Goal: Obtain resource: Download file/media

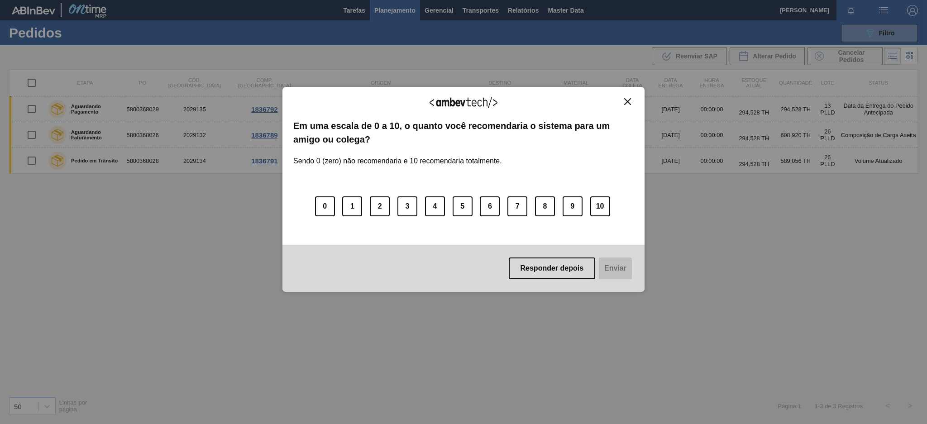
click at [629, 100] on img "Close" at bounding box center [627, 101] width 7 height 7
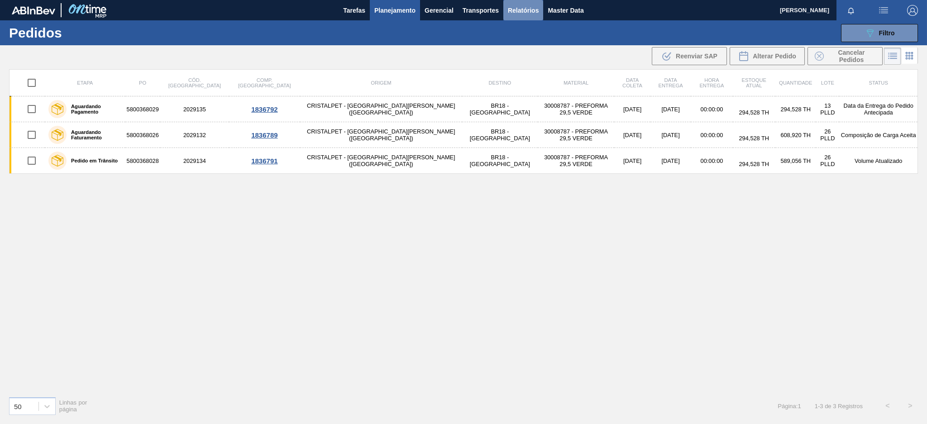
click at [526, 5] on span "Relatórios" at bounding box center [523, 10] width 31 height 11
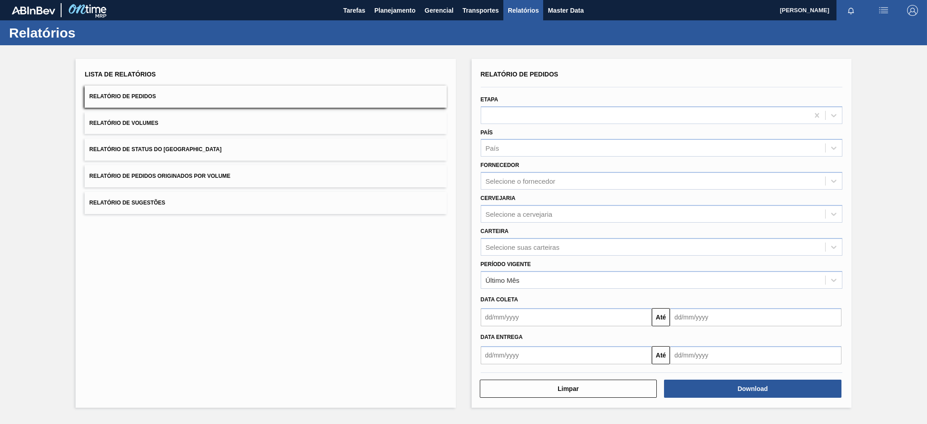
click at [255, 168] on button "Relatório de Pedidos Originados por Volume" at bounding box center [266, 176] width 362 height 22
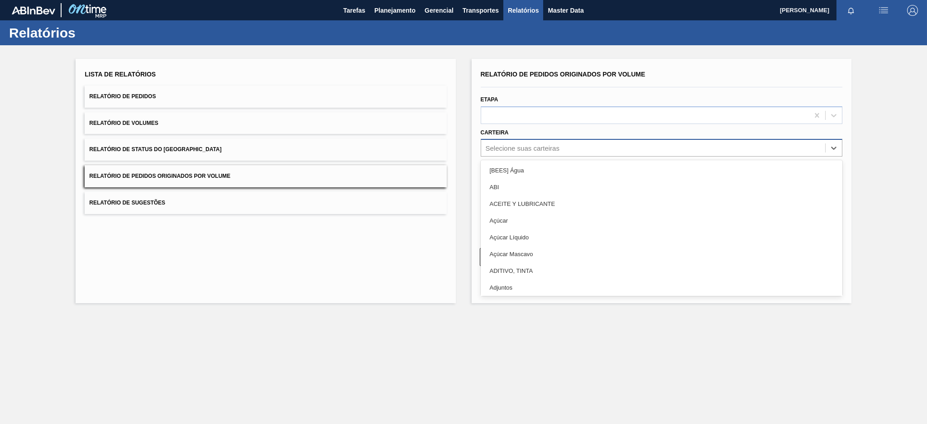
click at [534, 150] on div "Selecione suas carteiras" at bounding box center [523, 148] width 74 height 8
type input "a"
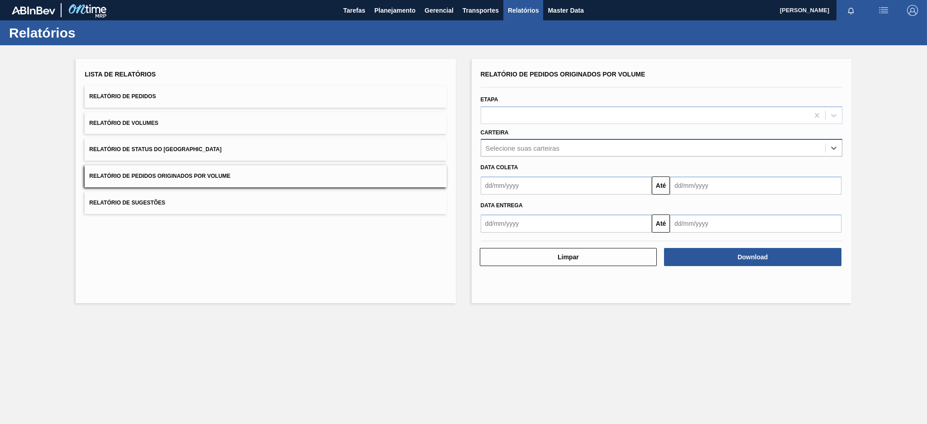
click at [534, 150] on div "Selecione suas carteiras" at bounding box center [653, 148] width 344 height 13
type input "ç"
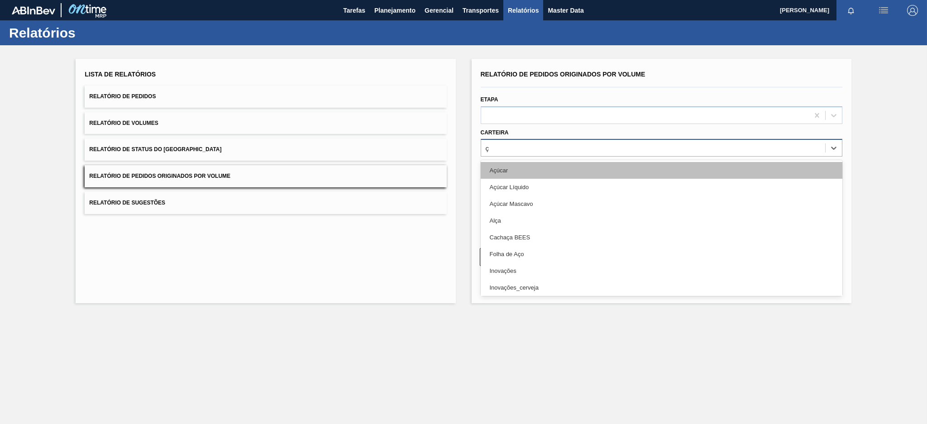
click at [510, 169] on div "Açúcar" at bounding box center [662, 170] width 362 height 17
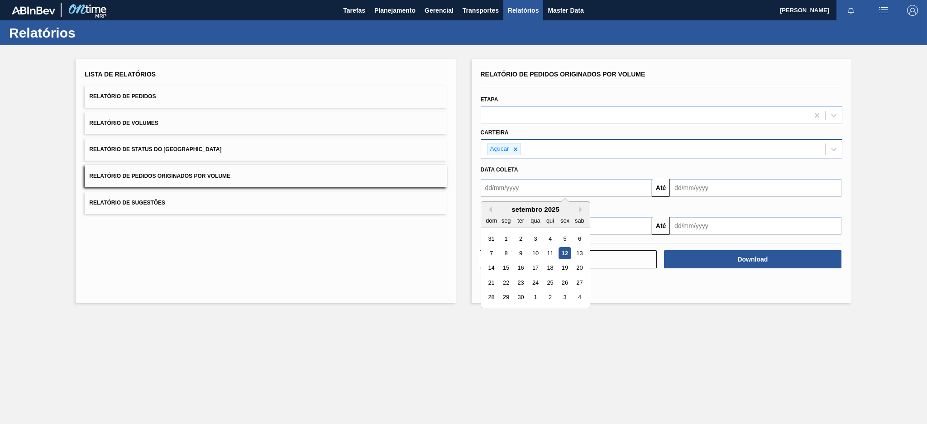
click at [510, 184] on input "text" at bounding box center [567, 188] width 172 height 18
click at [487, 209] on button "Previous Month" at bounding box center [489, 209] width 6 height 6
click at [491, 257] on div "3" at bounding box center [491, 253] width 12 height 12
type input "[DATE]"
click at [738, 189] on input "text" at bounding box center [756, 188] width 172 height 18
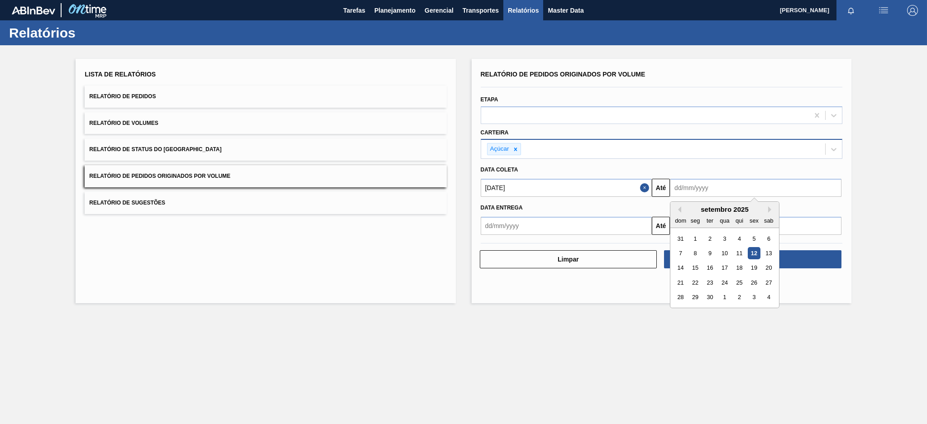
click at [757, 255] on div "12" at bounding box center [754, 253] width 12 height 12
type input "[DATE]"
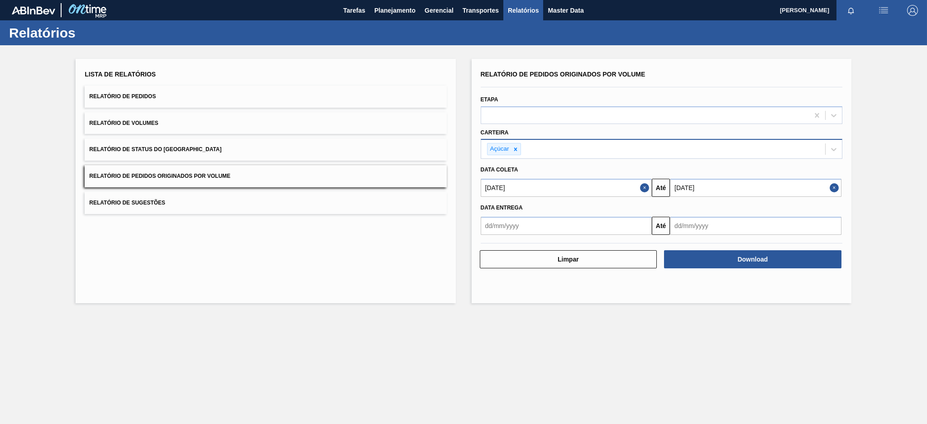
click at [757, 255] on button "Download" at bounding box center [752, 259] width 177 height 18
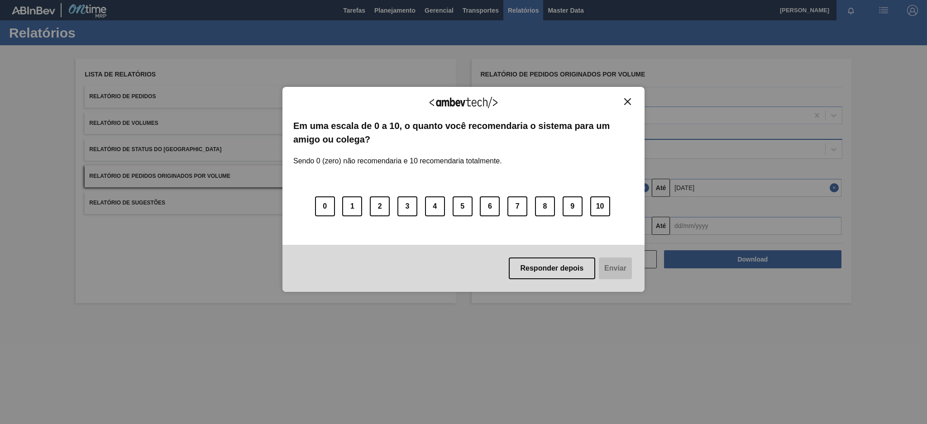
click at [631, 100] on button "Close" at bounding box center [628, 102] width 12 height 8
